Goal: Task Accomplishment & Management: Manage account settings

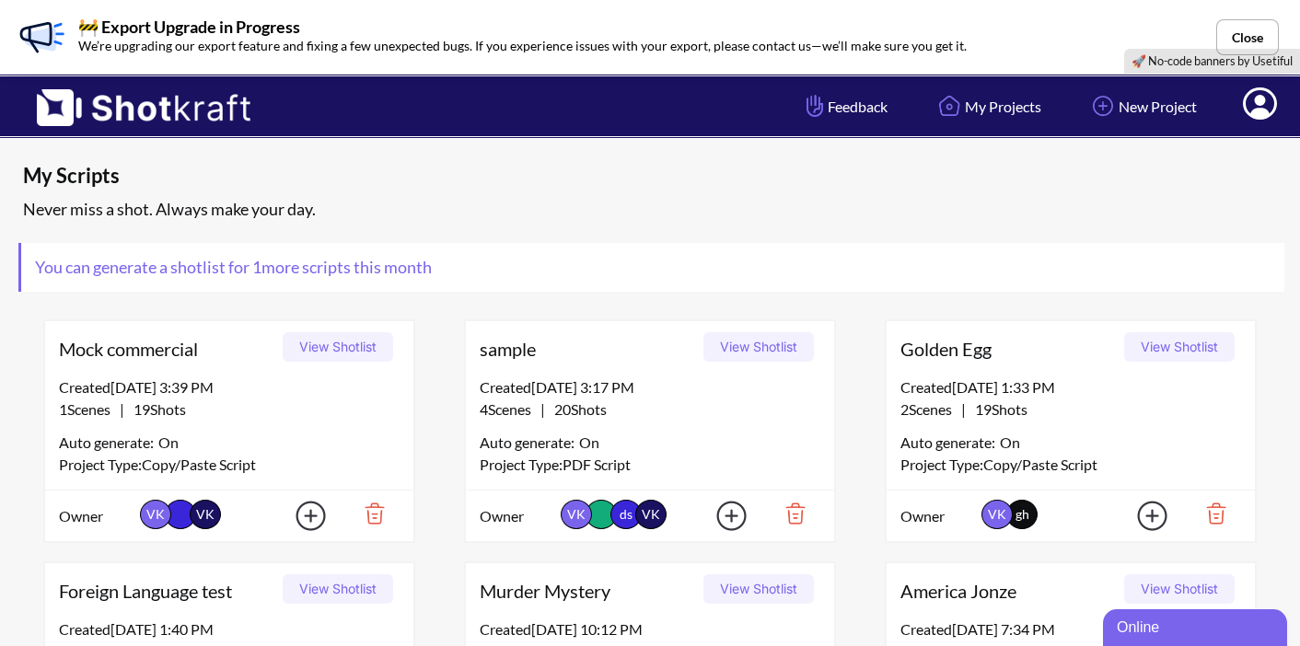
click at [1259, 100] on icon at bounding box center [1259, 106] width 19 height 22
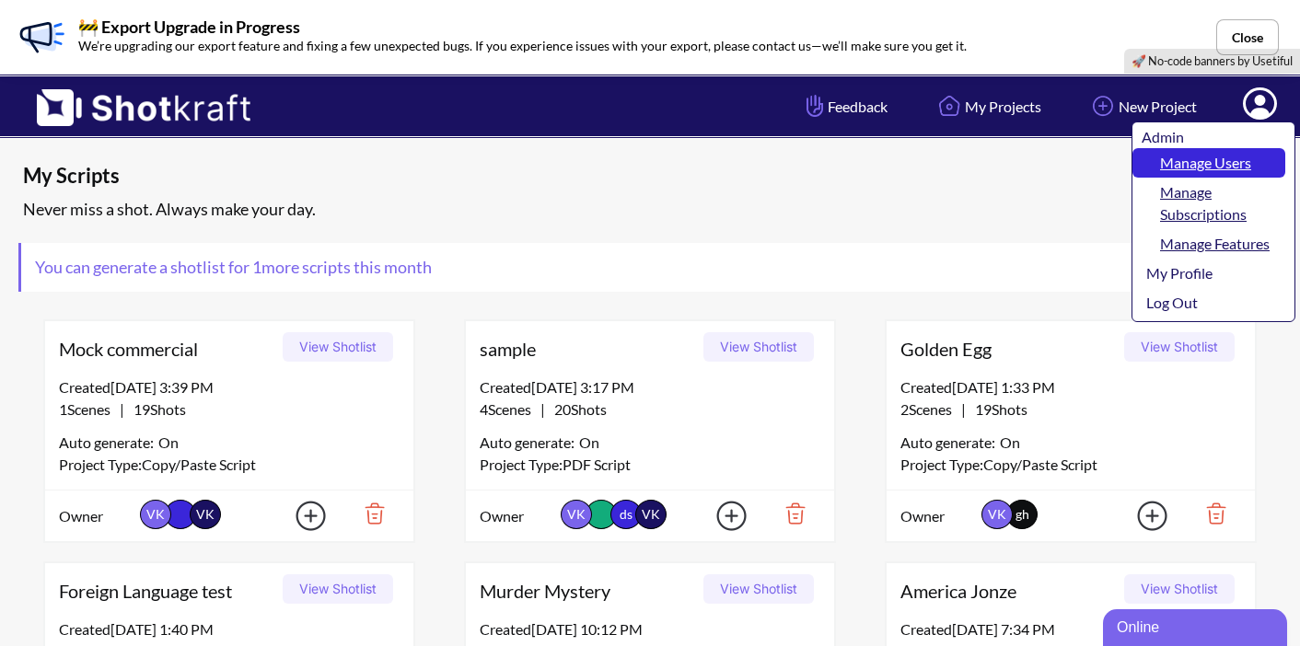
click at [1232, 157] on link "Manage Users" at bounding box center [1209, 162] width 153 height 29
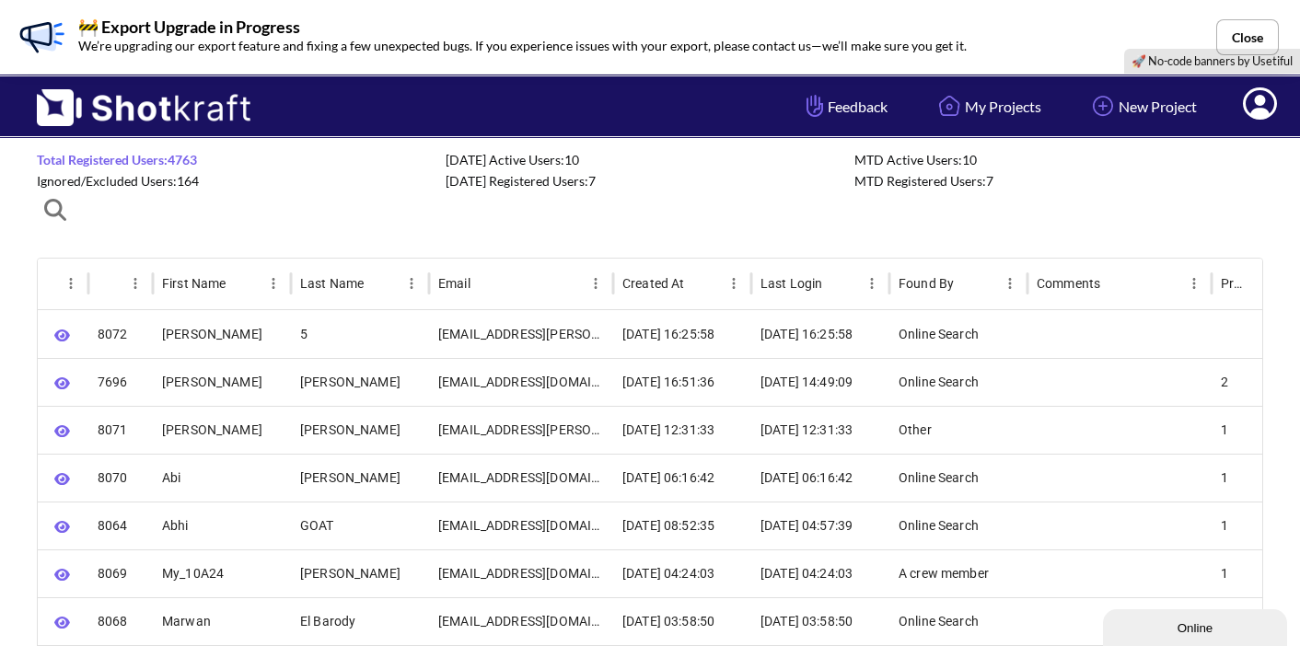
scroll to position [70, 0]
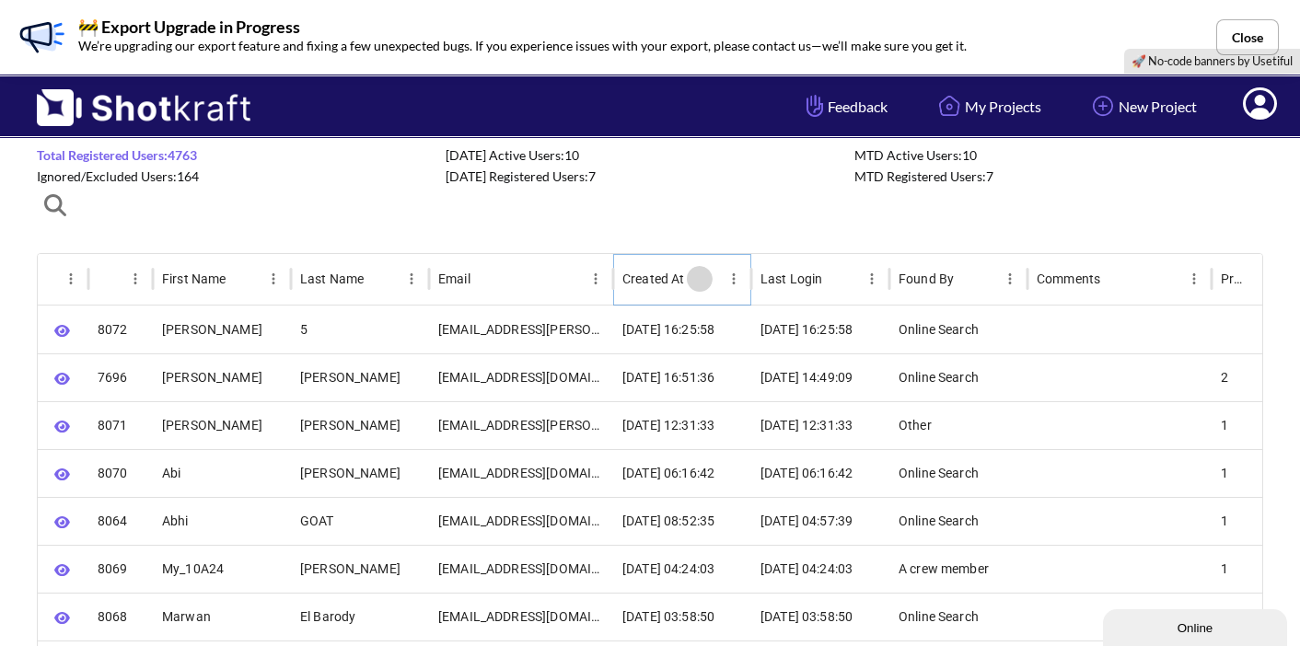
click at [690, 281] on button "Sort" at bounding box center [700, 279] width 26 height 26
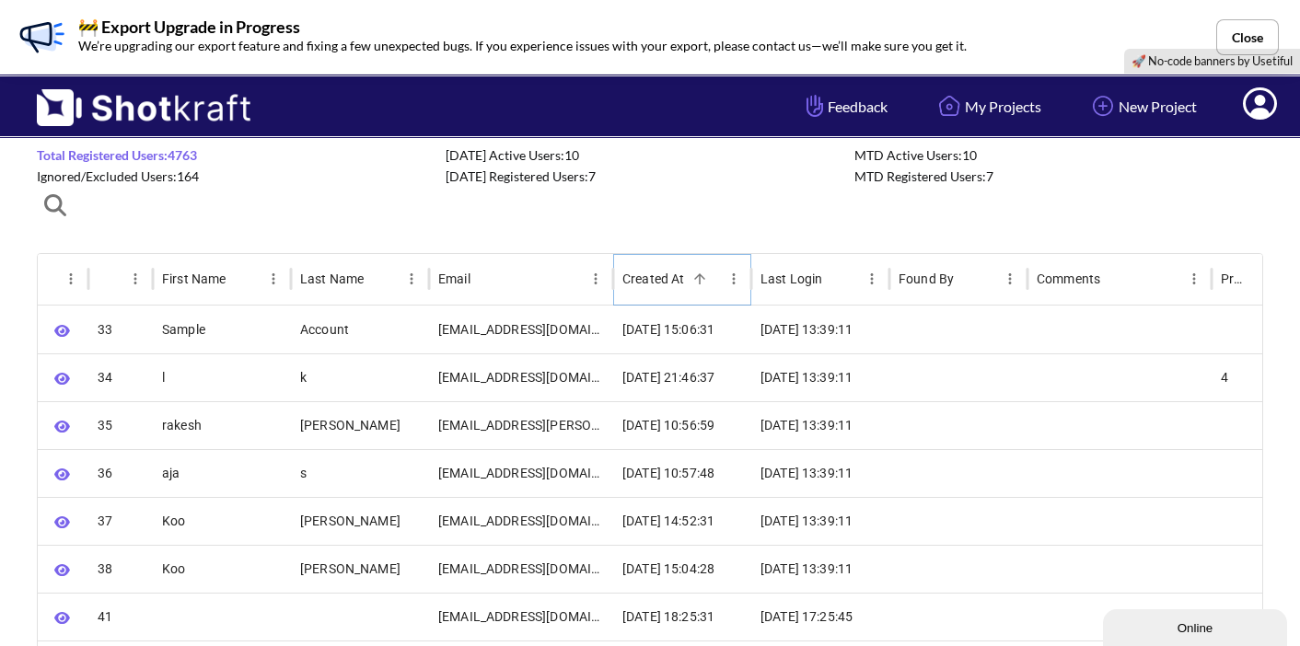
click at [690, 279] on button "Sort" at bounding box center [700, 279] width 26 height 26
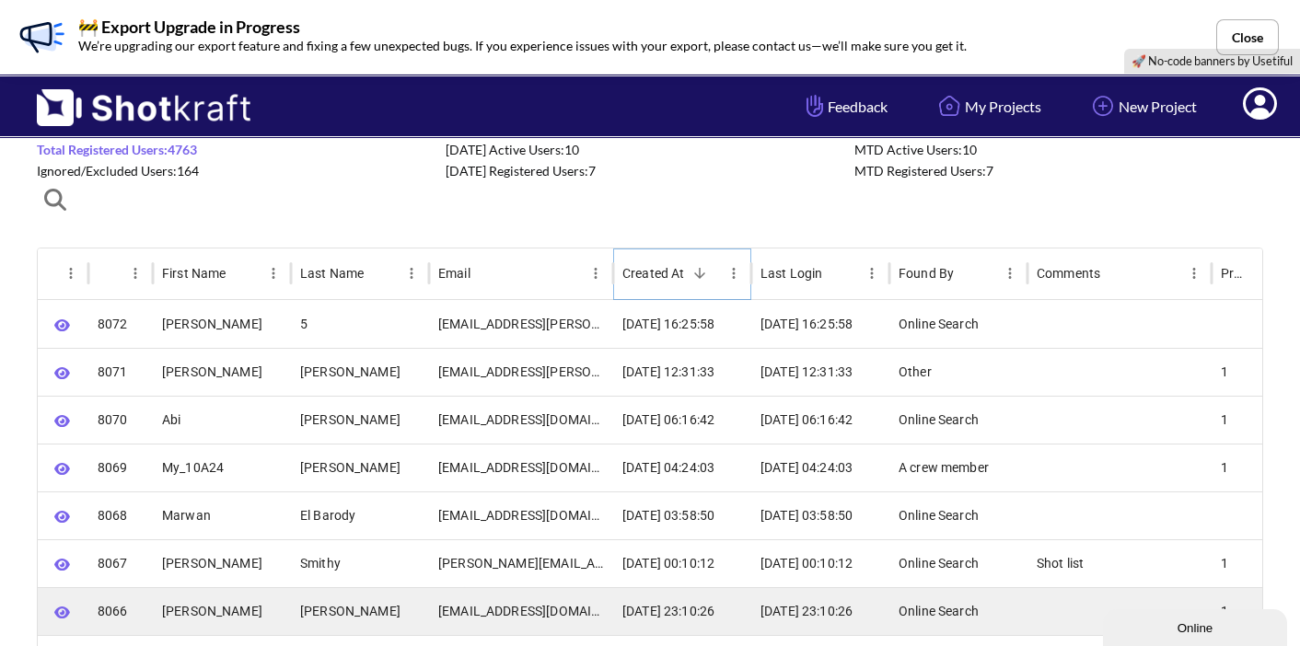
scroll to position [71, 0]
